Goal: Transaction & Acquisition: Download file/media

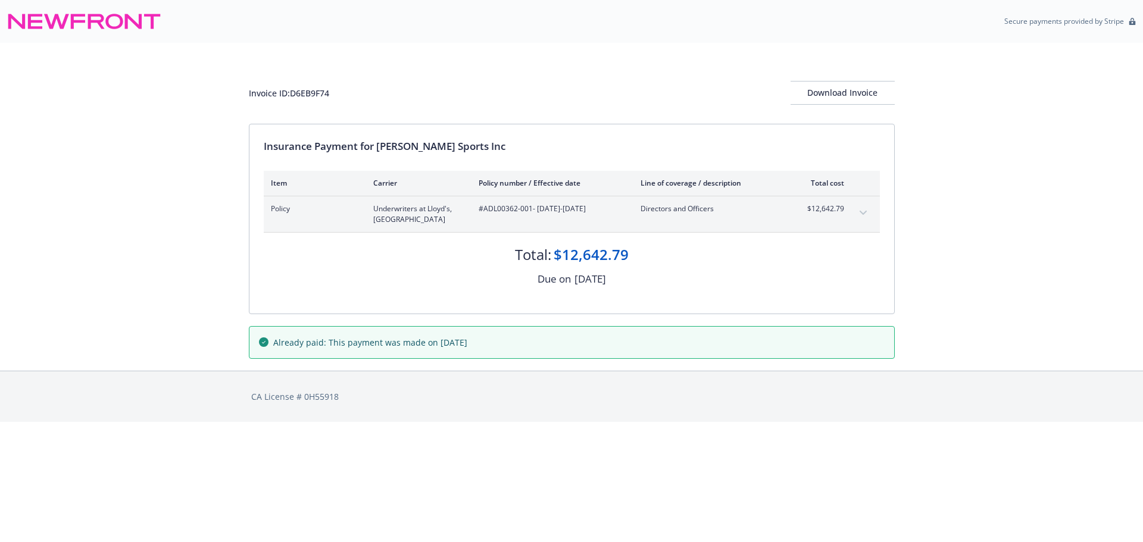
click at [864, 213] on icon "expand content" at bounding box center [863, 213] width 7 height 5
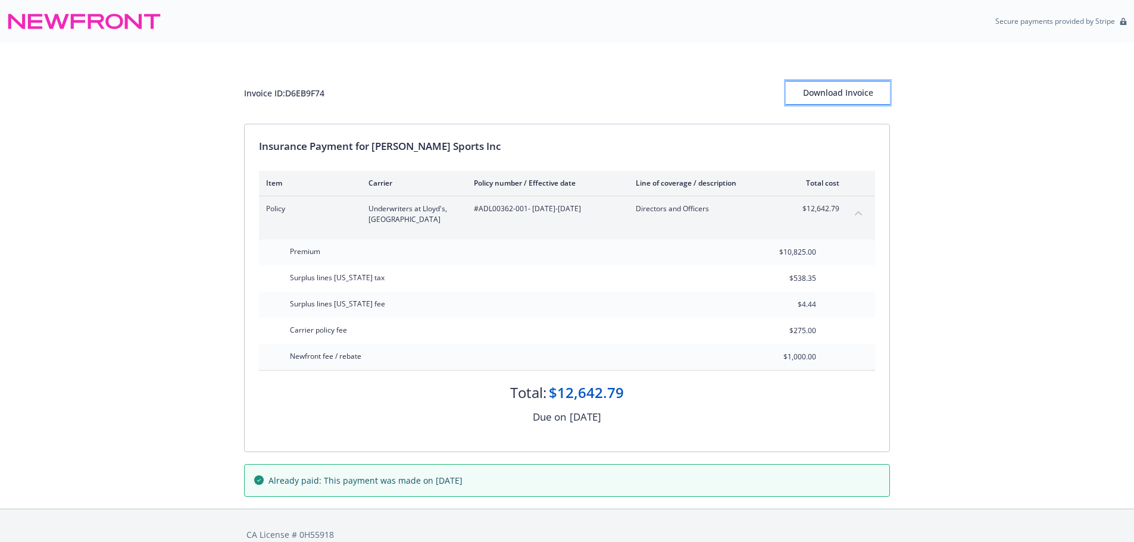
click at [816, 95] on div "Download Invoice" at bounding box center [838, 93] width 104 height 23
